Goal: Transaction & Acquisition: Purchase product/service

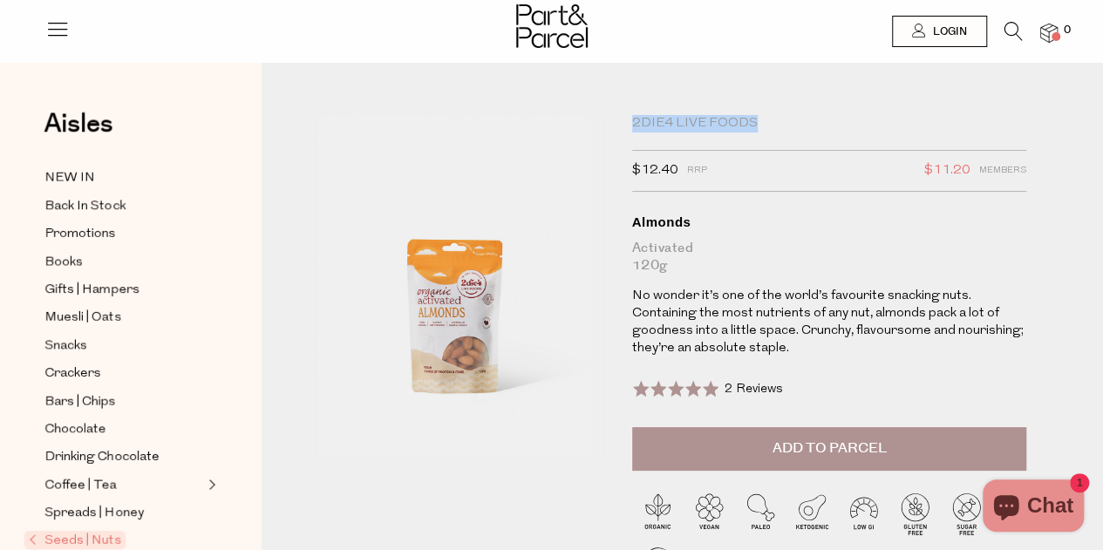
drag, startPoint x: 616, startPoint y: 119, endPoint x: 758, endPoint y: 120, distance: 142.1
click at [758, 120] on div "2Die4 Live Foods $12.40 RRP $11.20 Members Available: In Stock Almonds Activate…" at bounding box center [682, 390] width 763 height 551
copy div "2Die4 Live Foods"
click at [1010, 32] on icon at bounding box center [1013, 31] width 18 height 19
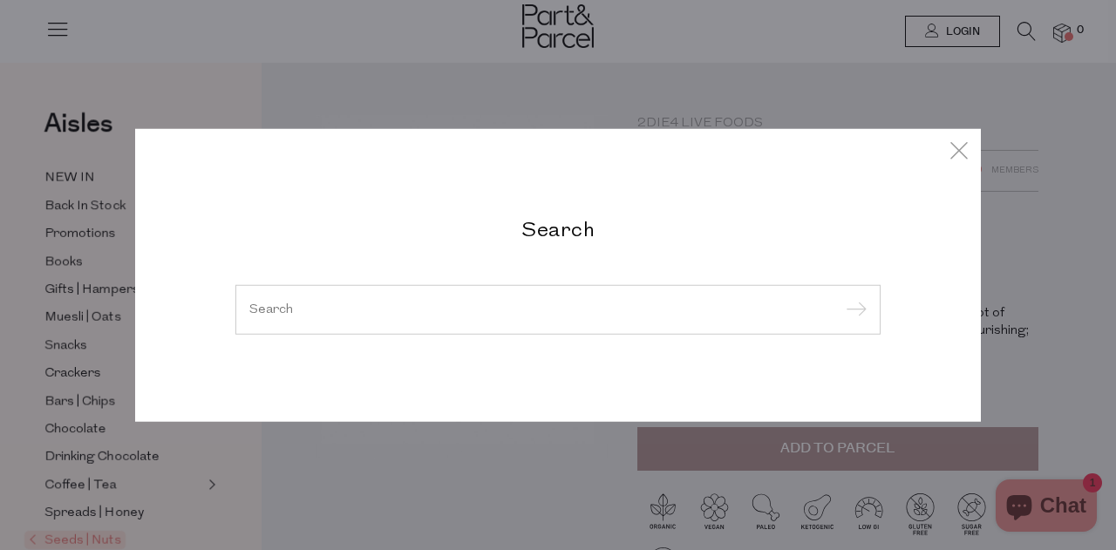
paste input "2Die4 Live Foods"
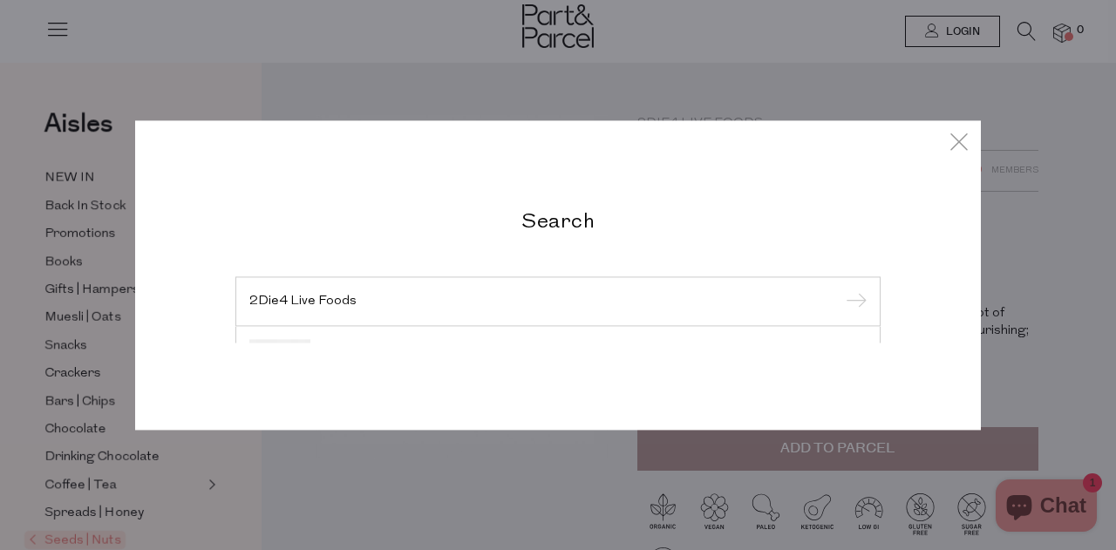
type input "2Die4 Live Foods"
click at [840, 289] on input "submit" at bounding box center [853, 302] width 26 height 26
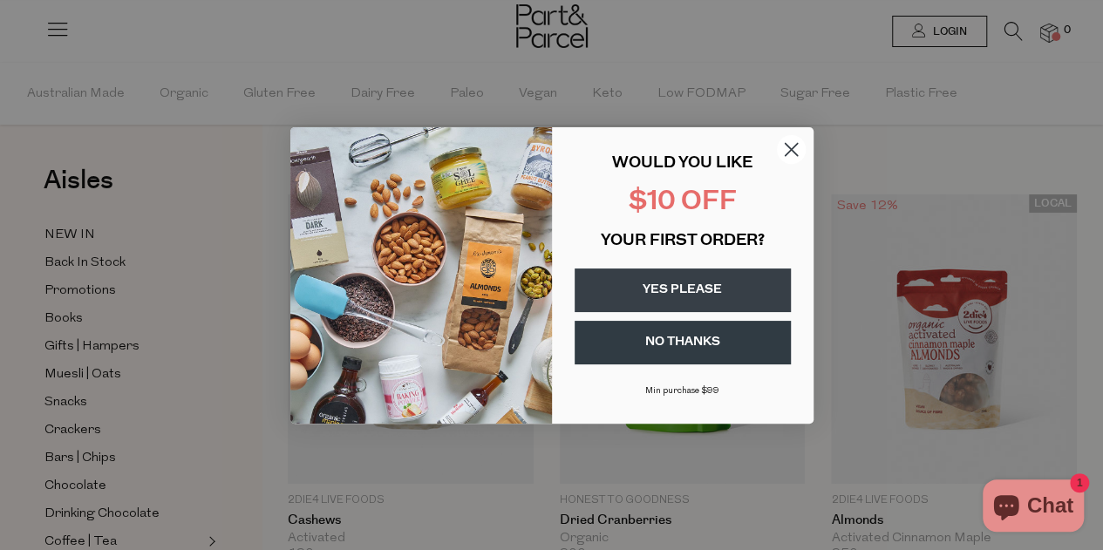
click at [741, 276] on button "YES PLEASE" at bounding box center [682, 290] width 216 height 44
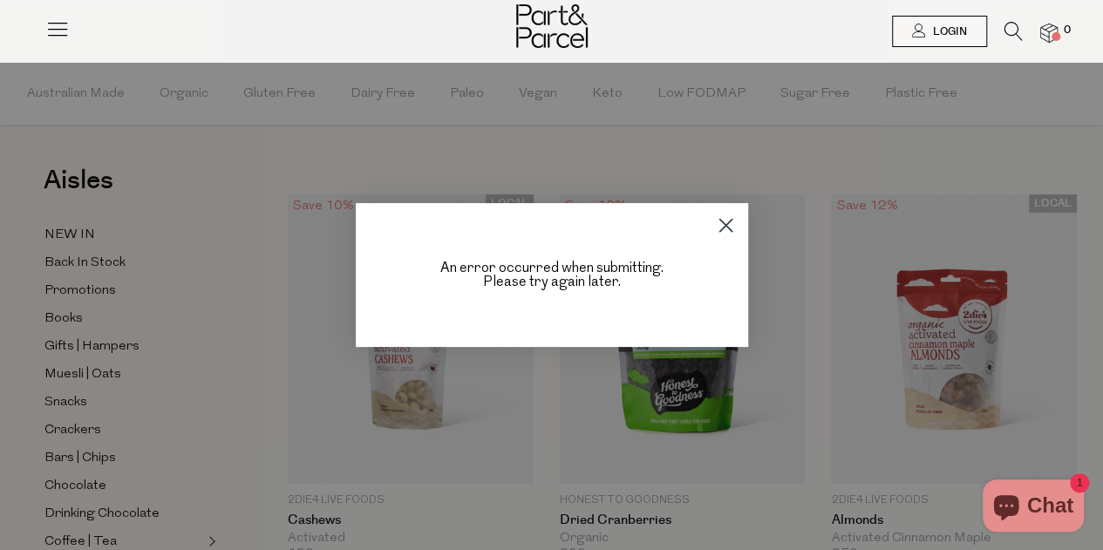
click at [729, 222] on circle "Close dialog" at bounding box center [724, 225] width 29 height 29
